Goal: Check status

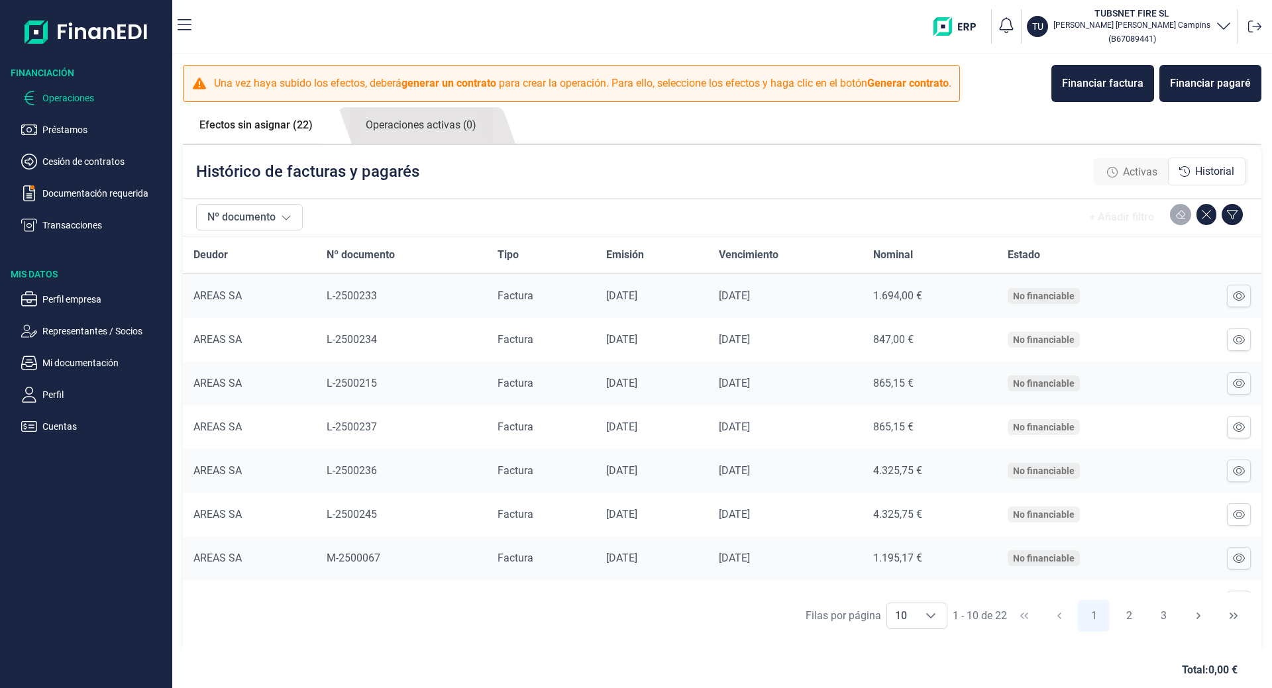
click at [1101, 221] on div "+ Añadir filtro" at bounding box center [1121, 217] width 86 height 26
click at [283, 220] on icon at bounding box center [286, 217] width 11 height 11
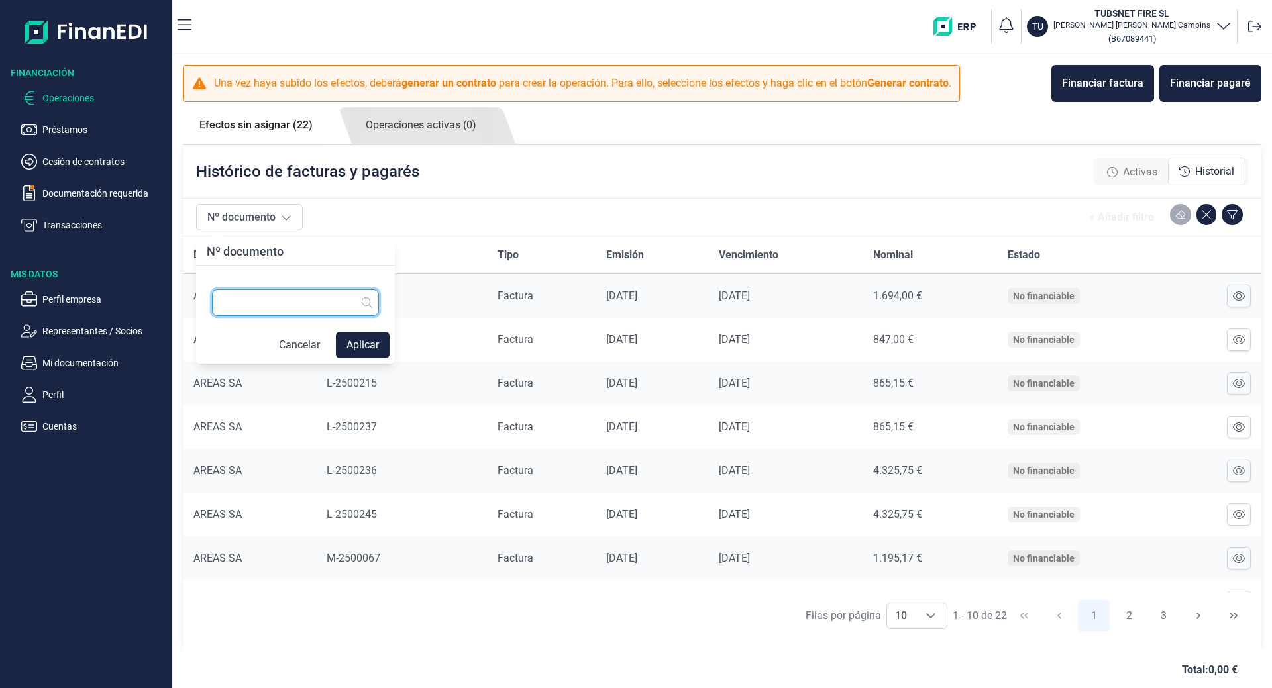
click at [287, 305] on input "text" at bounding box center [295, 302] width 167 height 26
type input "2500199"
click at [351, 338] on button "Aplicar" at bounding box center [363, 345] width 54 height 26
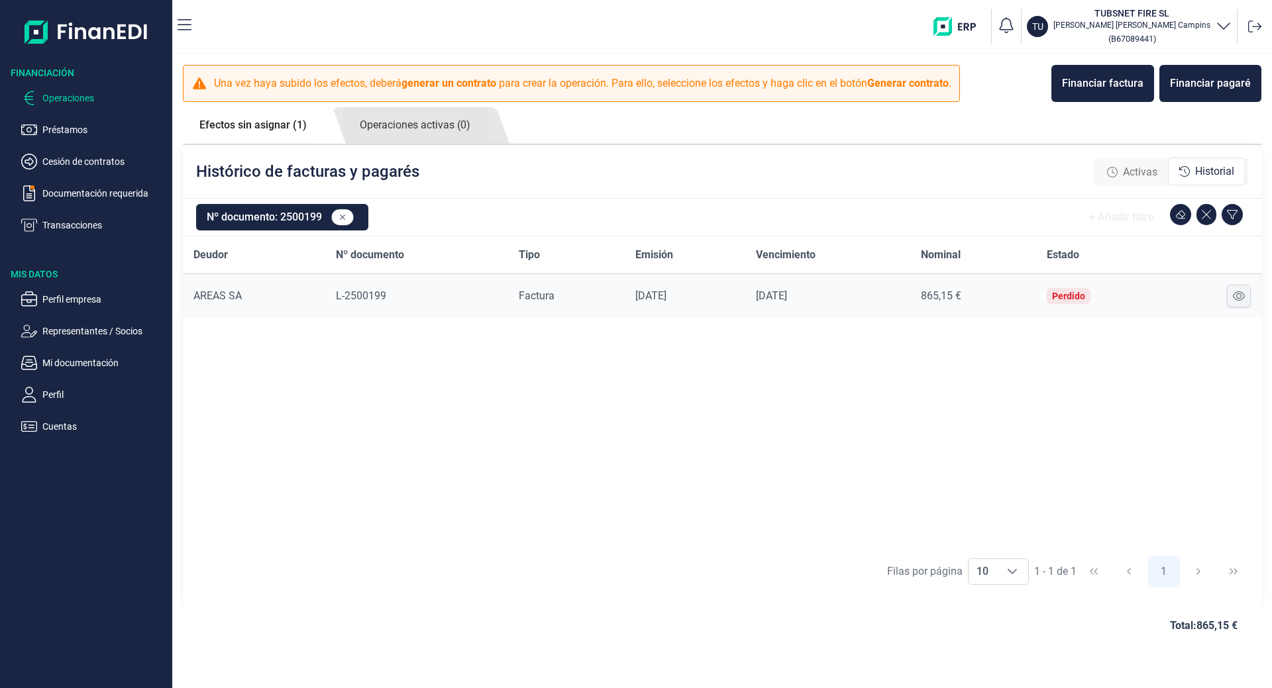
click at [1235, 295] on icon at bounding box center [1239, 296] width 12 height 11
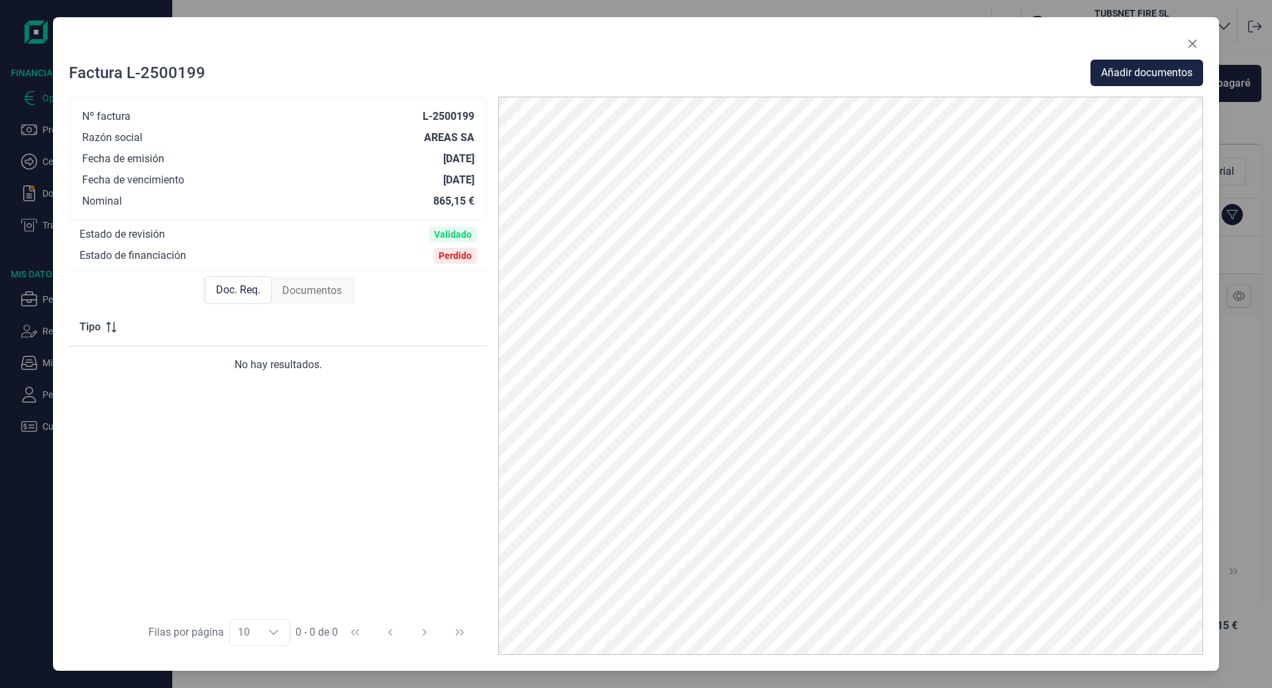
click at [286, 291] on span "Documentos" at bounding box center [312, 291] width 60 height 16
click at [257, 296] on span "Doc. Req." at bounding box center [237, 291] width 44 height 16
click at [299, 289] on span "Documentos" at bounding box center [312, 291] width 60 height 16
click at [1194, 39] on icon "Close" at bounding box center [1192, 43] width 11 height 11
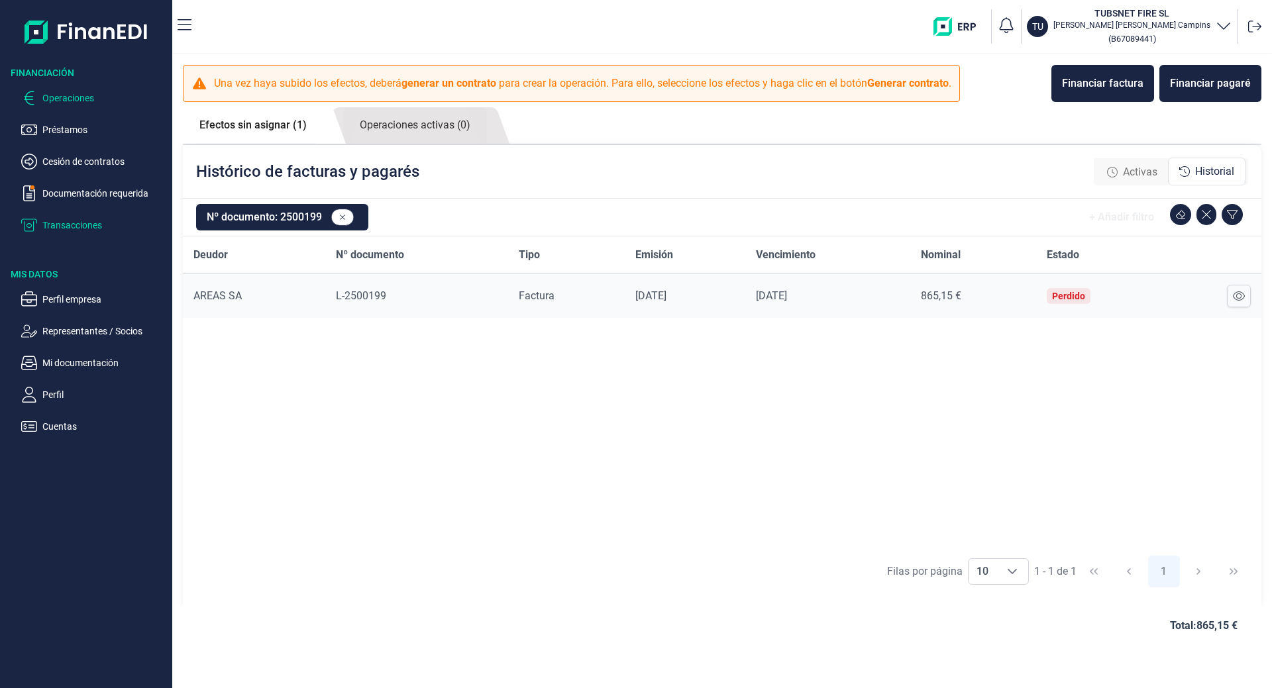
click at [72, 225] on p "Transacciones" at bounding box center [104, 225] width 125 height 16
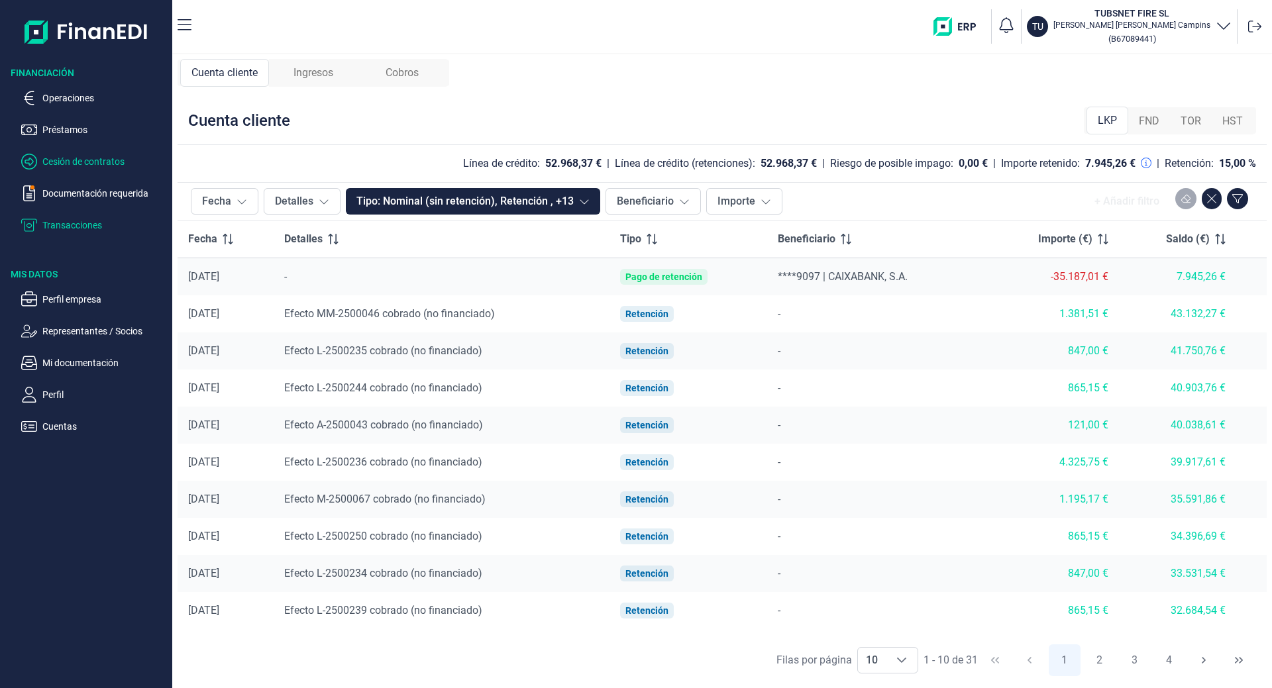
click at [91, 168] on p "Cesión de contratos" at bounding box center [104, 162] width 125 height 16
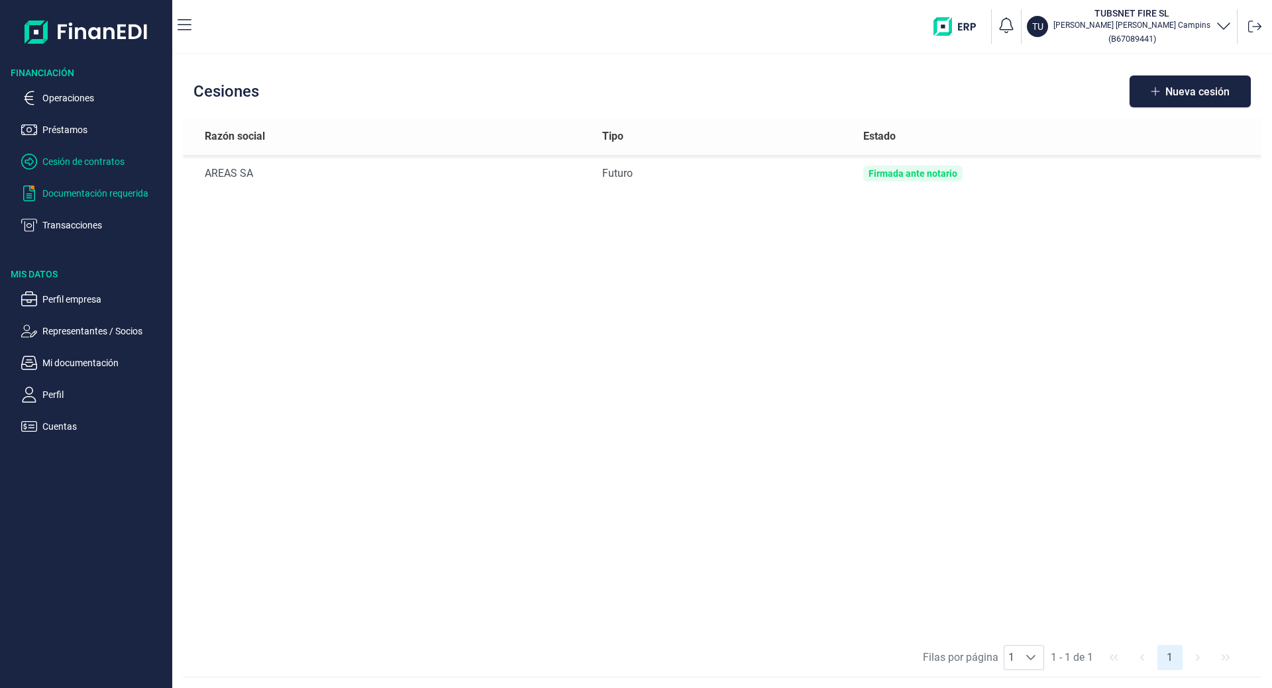
click at [91, 191] on p "Documentación requerida" at bounding box center [104, 193] width 125 height 16
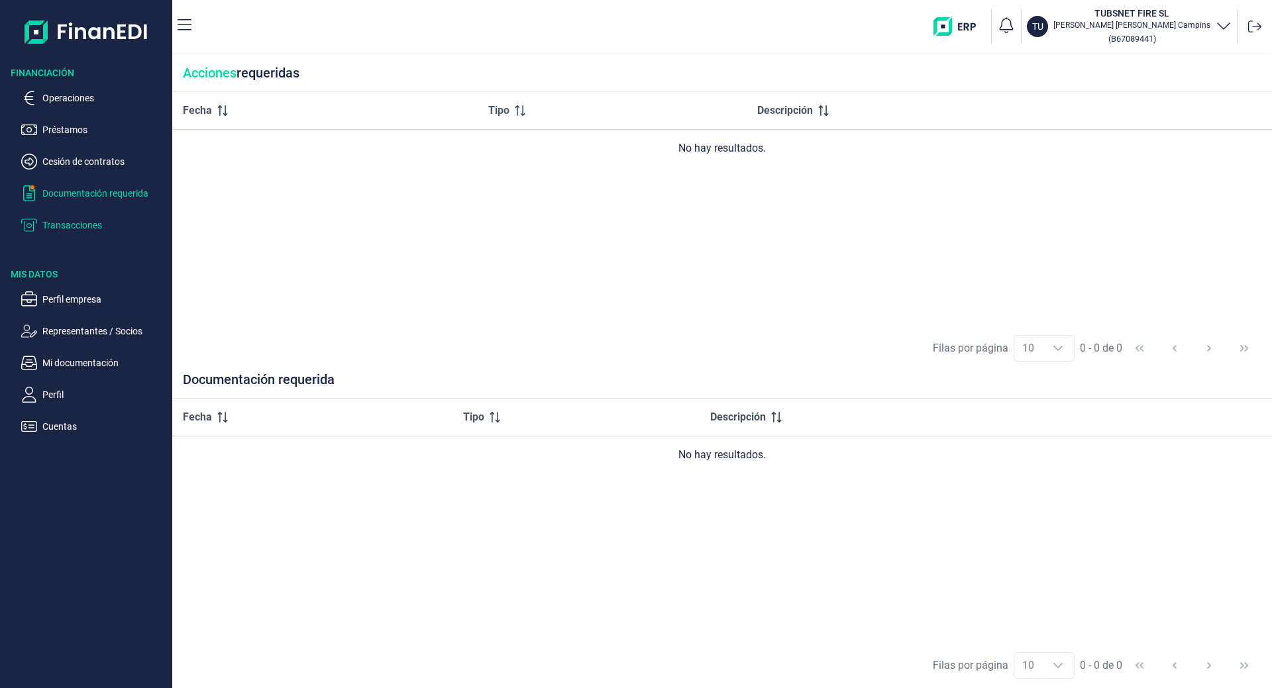
click at [78, 223] on p "Transacciones" at bounding box center [104, 225] width 125 height 16
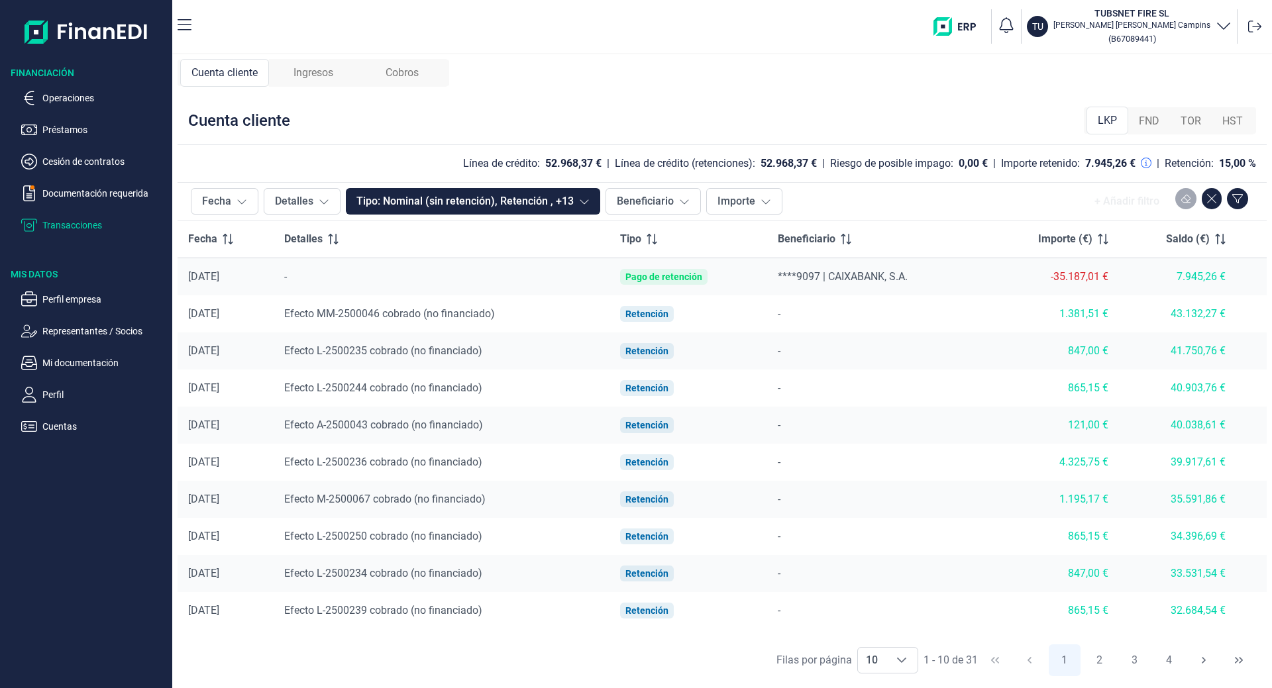
click at [323, 71] on span "Ingresos" at bounding box center [313, 73] width 40 height 16
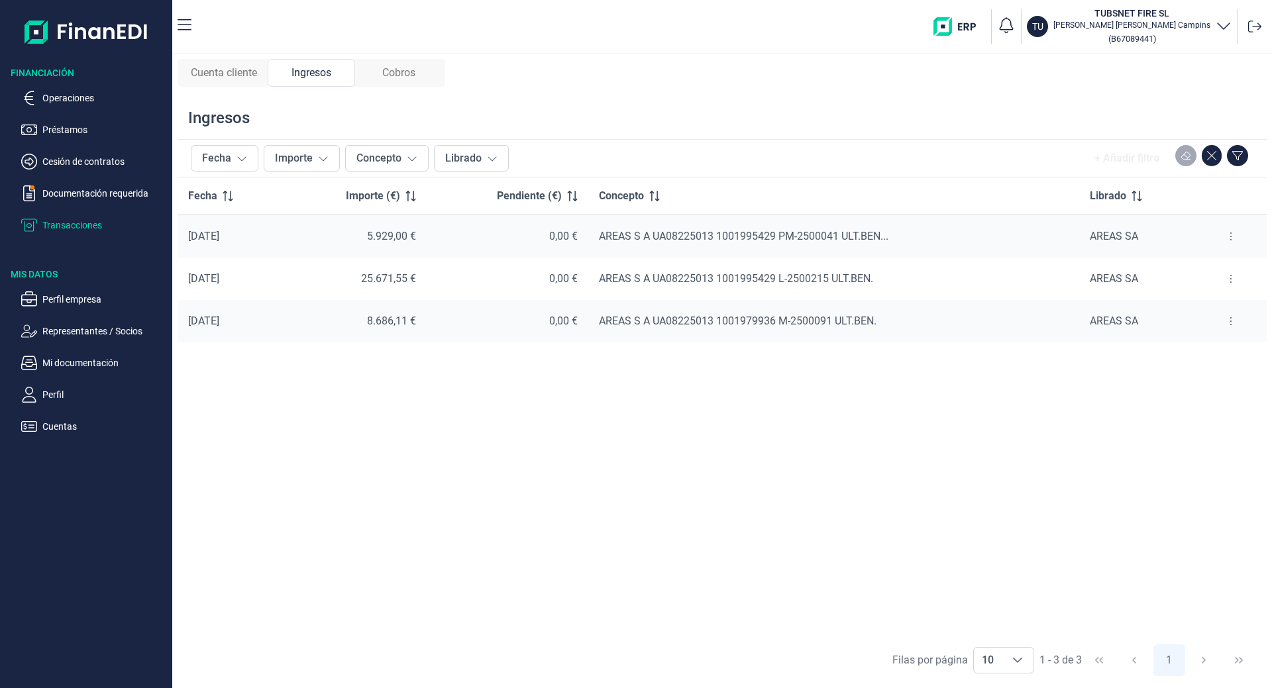
click at [1229, 273] on button at bounding box center [1231, 278] width 24 height 21
click at [1199, 308] on span "Ver cobros" at bounding box center [1210, 311] width 44 height 13
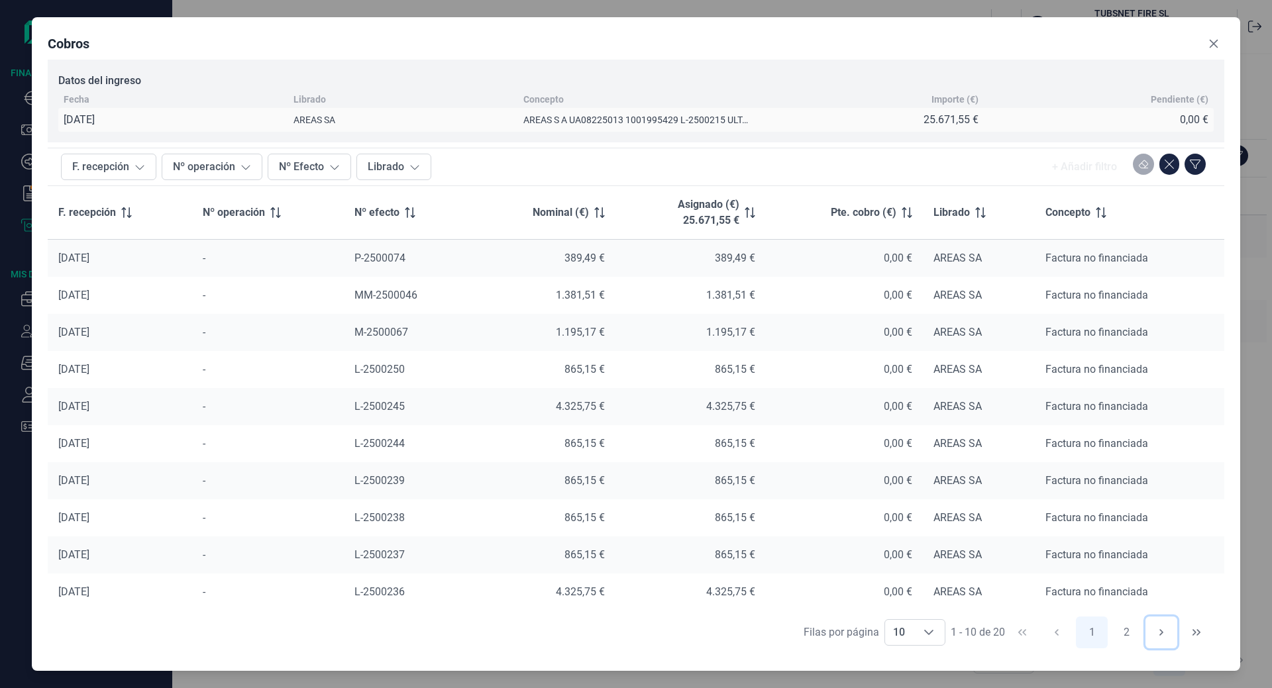
click at [1169, 631] on button "Next Page" at bounding box center [1161, 633] width 32 height 32
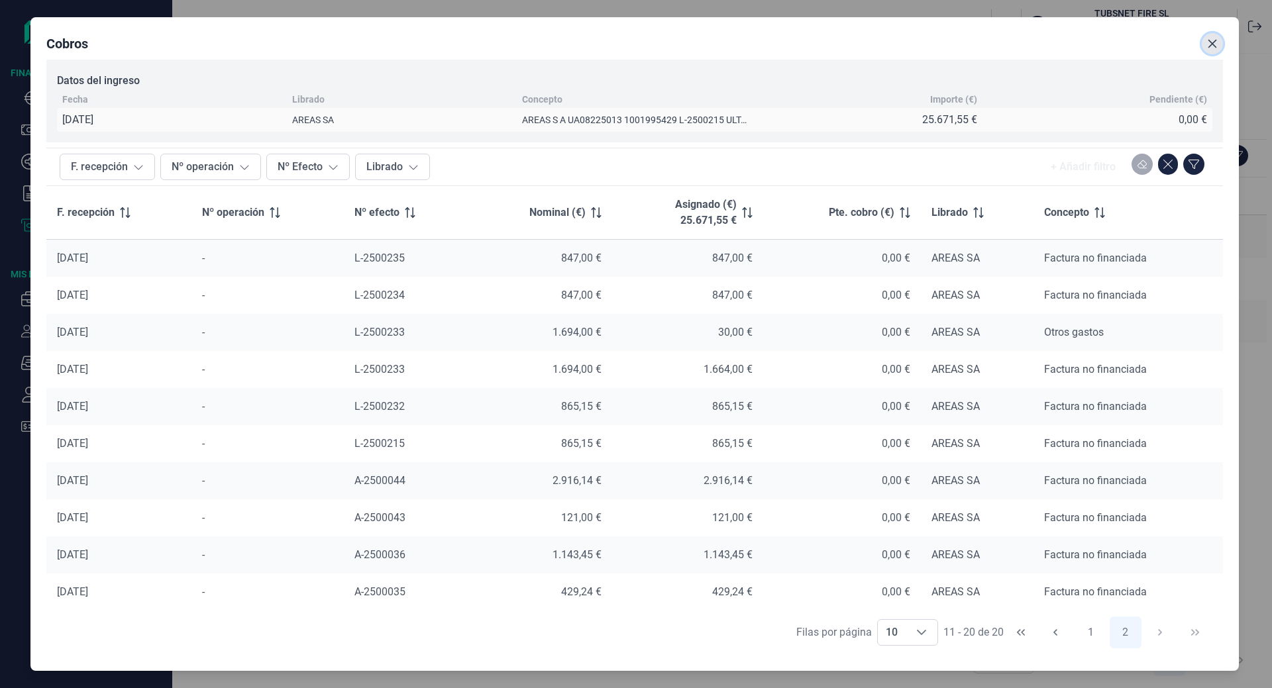
click at [1212, 41] on icon "Close" at bounding box center [1212, 43] width 11 height 11
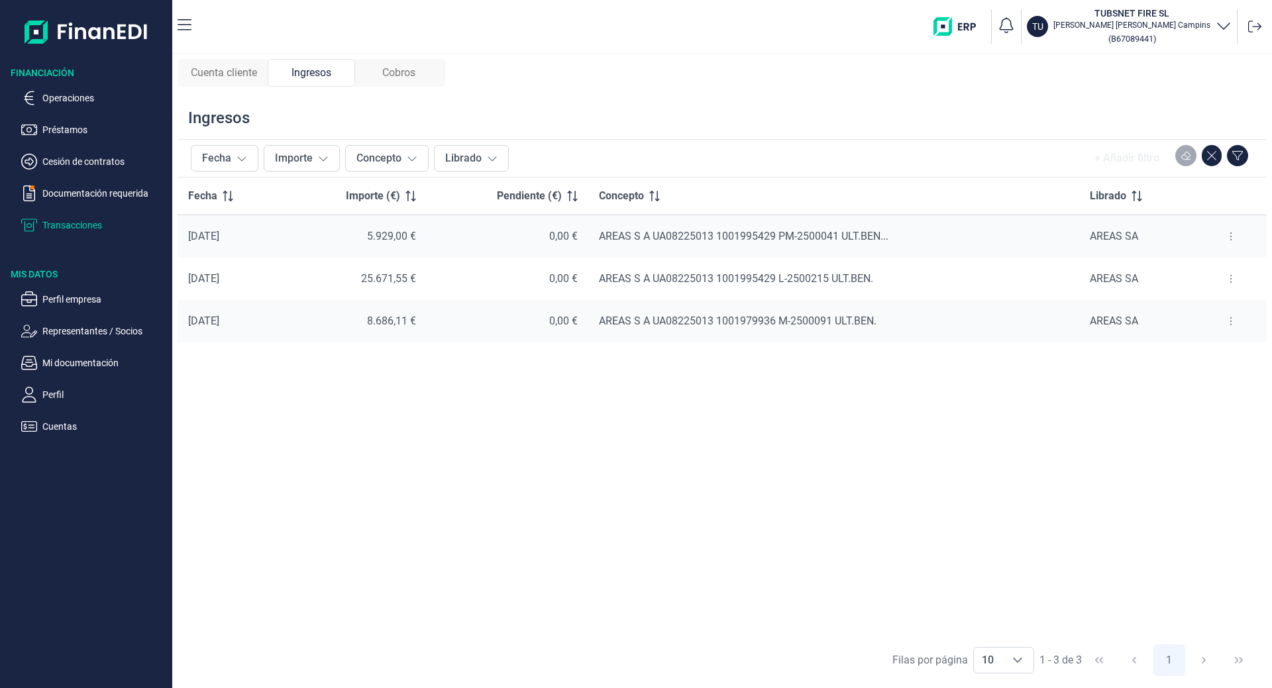
click at [1234, 229] on button at bounding box center [1231, 236] width 24 height 21
click at [1219, 264] on span "Ver cobros" at bounding box center [1210, 269] width 44 height 13
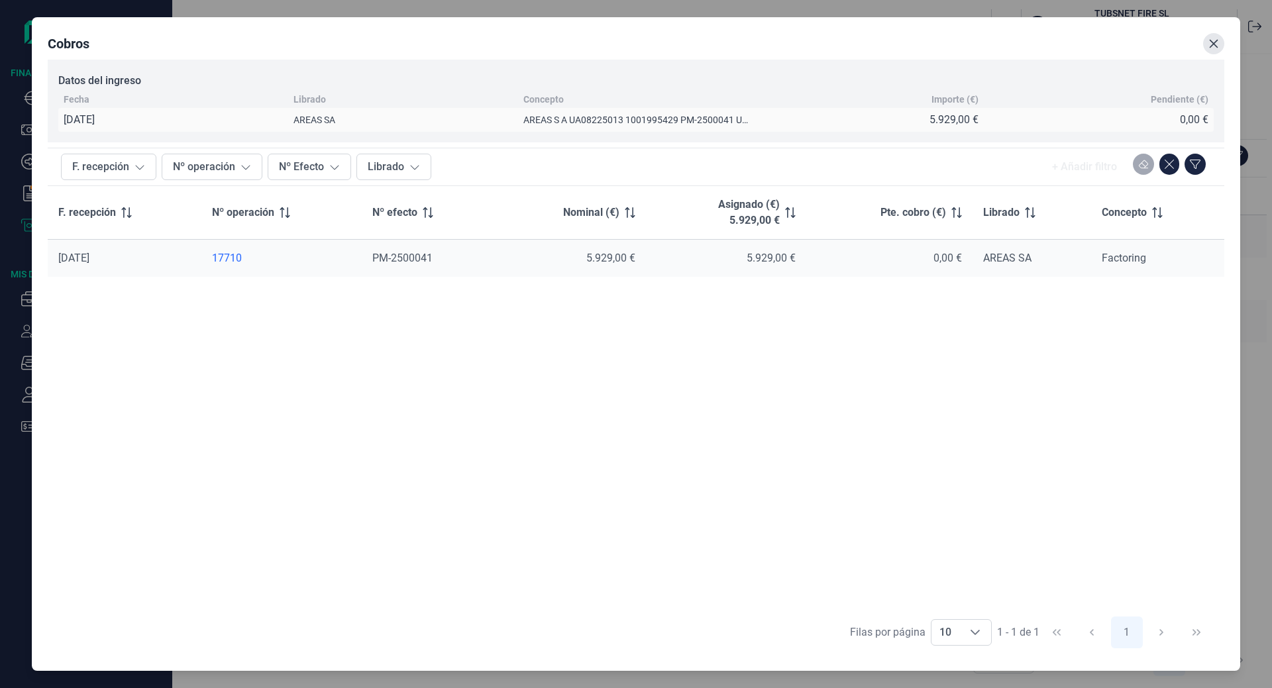
click at [1210, 40] on icon "Close" at bounding box center [1213, 44] width 9 height 9
